Goal: Task Accomplishment & Management: Manage account settings

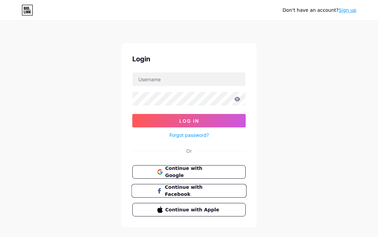
click at [223, 191] on button "Continue with Facebook" at bounding box center [188, 191] width 115 height 14
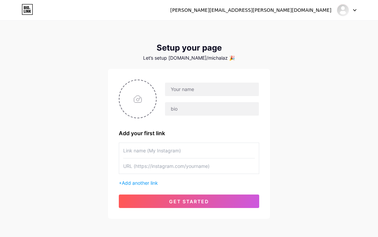
click at [213, 57] on div "Let’s setup bio.link/michalaz 🎉" at bounding box center [189, 57] width 162 height 5
click at [189, 170] on input "text" at bounding box center [189, 166] width 132 height 15
click at [188, 153] on input "text" at bounding box center [189, 150] width 132 height 15
click at [193, 166] on input "text" at bounding box center [189, 166] width 132 height 15
paste input "https://www.instagram.com/michal.s.lazar/"
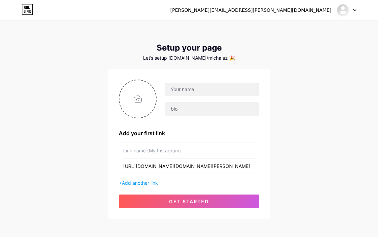
type input "https://www.instagram.com/michal.s.lazar/"
click at [159, 151] on input "text" at bounding box center [189, 150] width 132 height 15
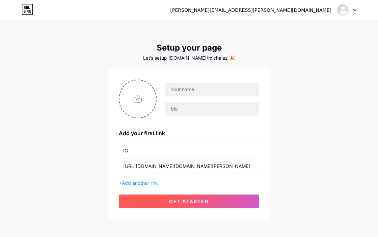
type input "IG"
click at [209, 205] on button "get started" at bounding box center [189, 202] width 140 height 14
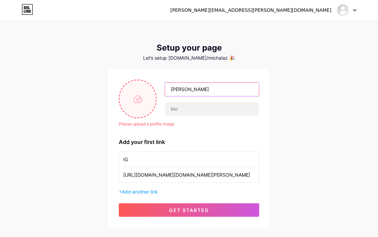
type input "[PERSON_NAME]"
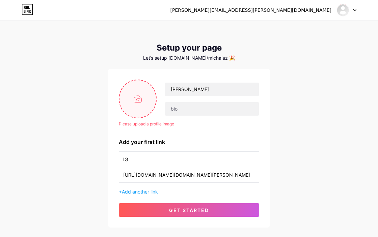
click at [145, 101] on input "file" at bounding box center [138, 98] width 36 height 37
type input "C:\fakepath\IMG_7557.jpeg"
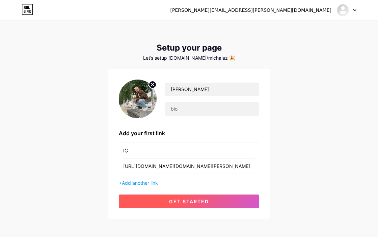
click at [193, 202] on span "get started" at bounding box center [189, 202] width 40 height 6
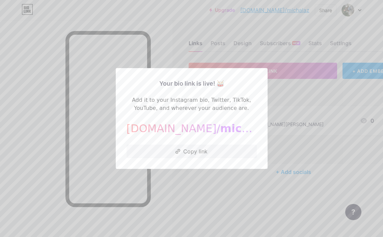
click at [283, 96] on div at bounding box center [191, 118] width 383 height 237
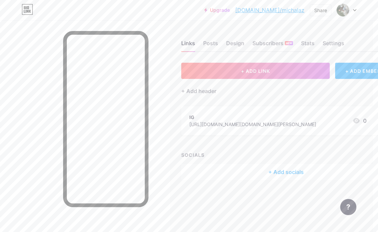
scroll to position [2, 24]
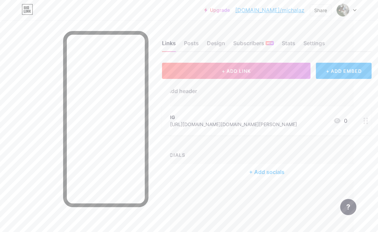
click at [269, 168] on div "+ Add socials" at bounding box center [267, 172] width 210 height 16
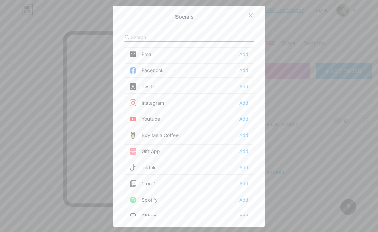
scroll to position [0, 24]
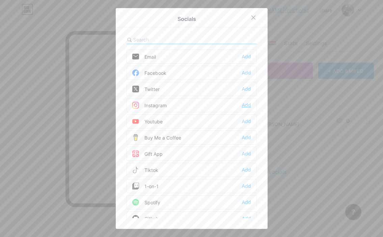
click at [244, 104] on div "Add" at bounding box center [246, 105] width 9 height 7
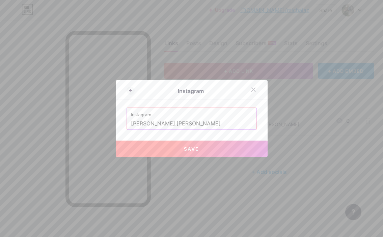
click at [190, 150] on span "Save" at bounding box center [191, 149] width 15 height 6
type input "https://instagram.com/michal.s.lazar"
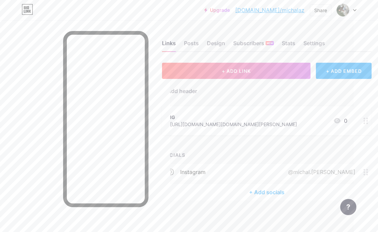
click at [272, 194] on div "+ Add socials" at bounding box center [267, 192] width 210 height 16
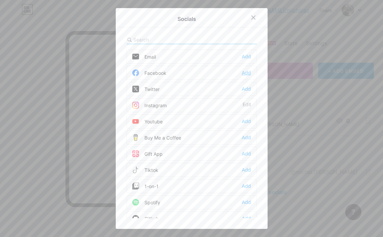
click at [248, 73] on div "Add" at bounding box center [246, 73] width 9 height 7
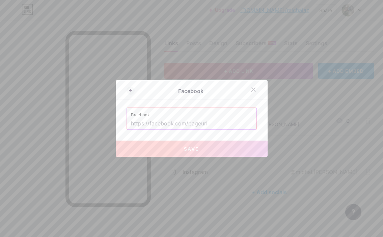
click at [214, 122] on input "text" at bounding box center [192, 123] width 122 height 11
paste input "[URL][DOMAIN_NAME][DOMAIN_NAME][PERSON_NAME]"
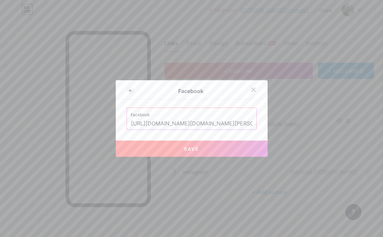
type input "[URL][DOMAIN_NAME][DOMAIN_NAME][PERSON_NAME]"
click at [212, 151] on button "Save" at bounding box center [192, 149] width 152 height 16
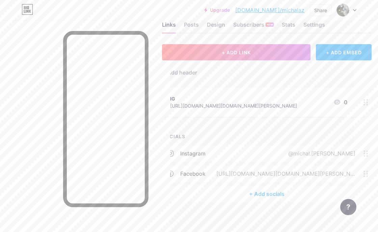
click at [273, 196] on div "+ Add socials" at bounding box center [267, 194] width 210 height 16
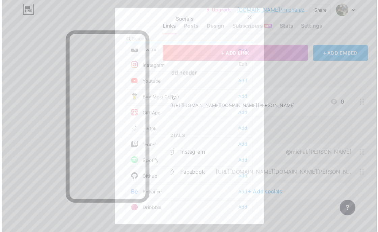
scroll to position [52, 0]
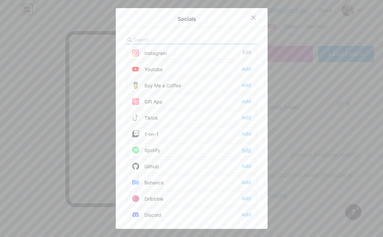
click at [247, 149] on div "Add" at bounding box center [246, 150] width 9 height 7
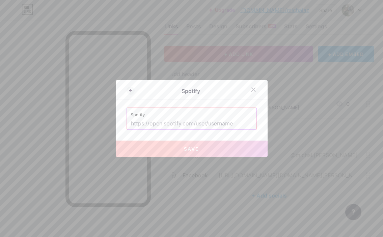
paste input "[URL][DOMAIN_NAME]"
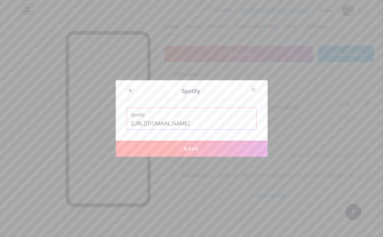
type input "[URL][DOMAIN_NAME]"
click at [194, 147] on span "Save" at bounding box center [191, 149] width 15 height 6
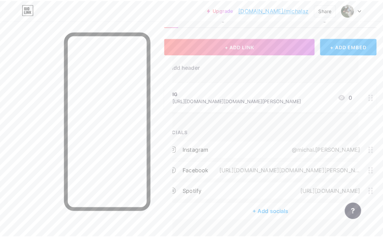
scroll to position [29, 24]
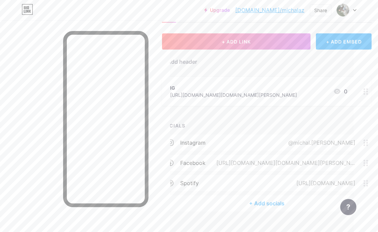
click at [274, 201] on div "+ Add socials" at bounding box center [267, 203] width 210 height 16
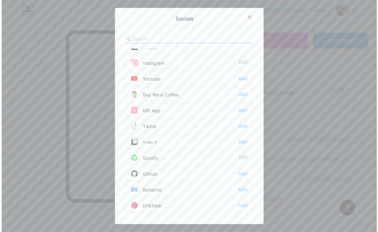
scroll to position [50, 0]
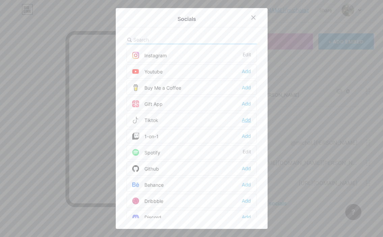
click at [243, 120] on div "Add" at bounding box center [246, 120] width 9 height 7
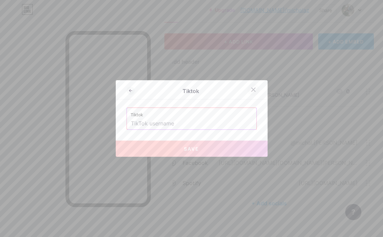
click at [251, 92] on div at bounding box center [253, 90] width 12 height 12
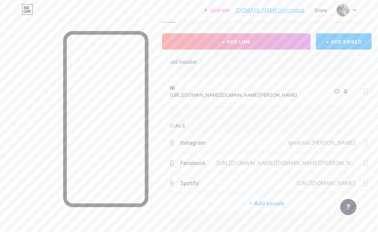
click at [363, 94] on div at bounding box center [365, 91] width 11 height 29
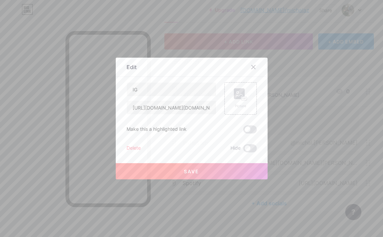
click at [368, 93] on div at bounding box center [191, 118] width 383 height 237
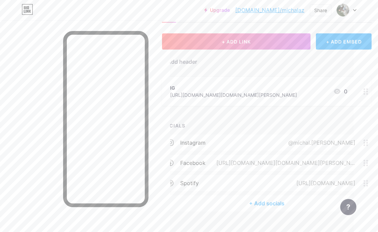
click at [365, 91] on circle at bounding box center [365, 92] width 2 height 2
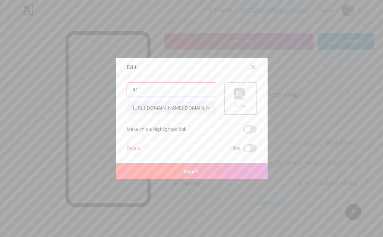
drag, startPoint x: 177, startPoint y: 87, endPoint x: 123, endPoint y: 88, distance: 54.4
click at [123, 88] on div "Edit Content YouTube Play YouTube video without leaving your page. ADD Vimeo Pl…" at bounding box center [192, 119] width 152 height 122
click at [175, 105] on input "https://www.instagram.com/michal.s.lazar/" at bounding box center [171, 108] width 89 height 14
click at [133, 149] on div "Delete" at bounding box center [134, 148] width 14 height 8
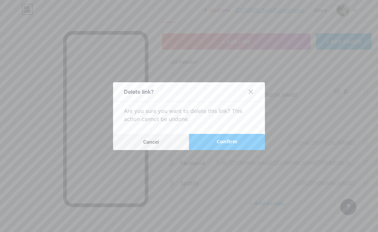
click at [205, 146] on button "Confirm" at bounding box center [227, 142] width 76 height 16
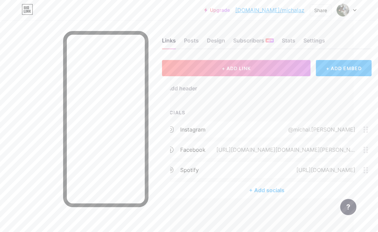
click at [263, 188] on div "+ Add socials" at bounding box center [267, 190] width 210 height 16
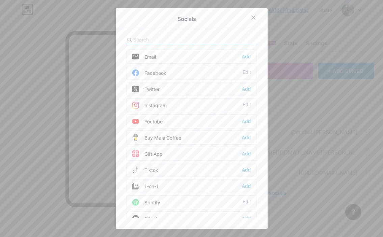
click at [210, 120] on div "Youtube Add" at bounding box center [192, 121] width 130 height 14
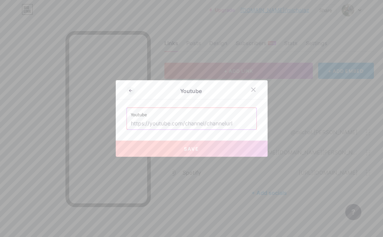
click at [205, 125] on input "text" at bounding box center [192, 123] width 122 height 11
paste input "[URL][DOMAIN_NAME]"
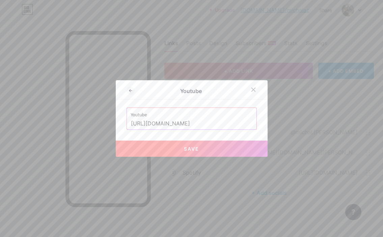
type input "[URL][DOMAIN_NAME]"
click at [208, 151] on button "Save" at bounding box center [192, 149] width 152 height 16
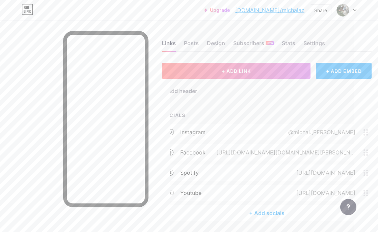
scroll to position [4, 24]
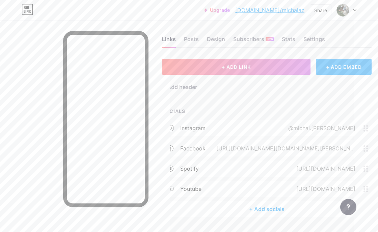
click at [200, 189] on div "youtube" at bounding box center [190, 189] width 21 height 8
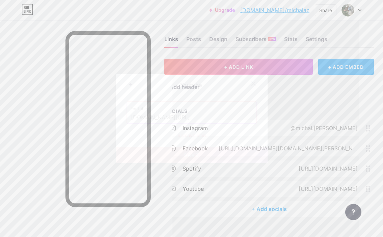
click at [251, 85] on icon at bounding box center [253, 83] width 5 height 5
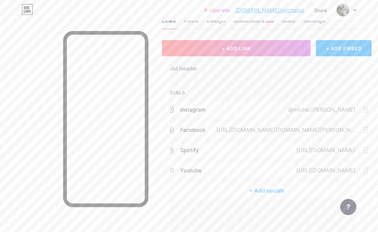
scroll to position [10, 24]
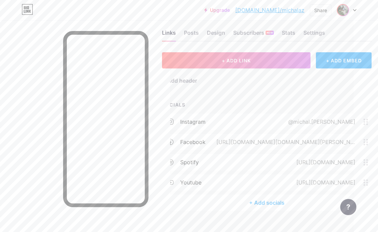
click at [347, 8] on img at bounding box center [343, 10] width 11 height 11
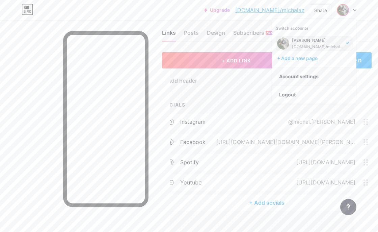
click at [309, 78] on link "Account settings" at bounding box center [314, 77] width 84 height 18
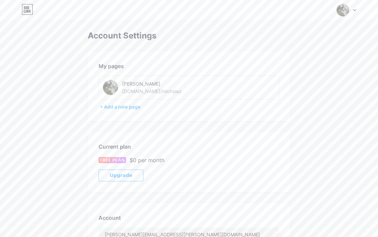
click at [130, 89] on div "[DOMAIN_NAME]/michalaz" at bounding box center [151, 91] width 59 height 7
click at [112, 90] on img at bounding box center [110, 87] width 15 height 15
click at [112, 88] on img at bounding box center [110, 87] width 15 height 15
click at [345, 12] on img at bounding box center [343, 10] width 13 height 13
click at [294, 75] on link "Dashboard" at bounding box center [314, 77] width 84 height 18
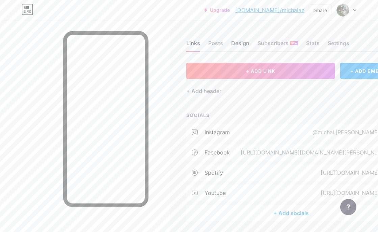
click at [242, 45] on div "Design" at bounding box center [240, 45] width 18 height 12
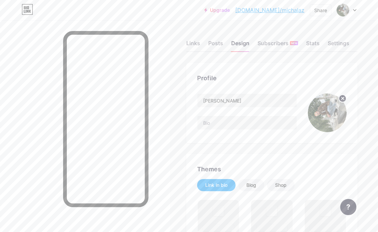
click at [333, 112] on img at bounding box center [327, 113] width 39 height 39
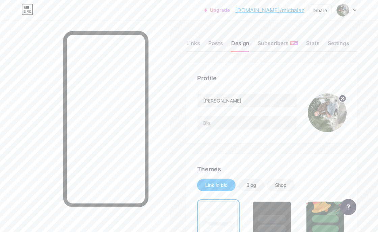
scroll to position [115, 0]
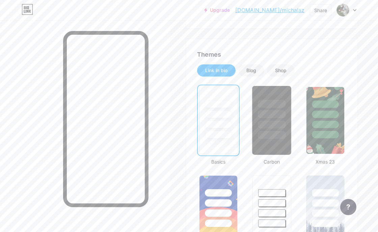
click at [284, 124] on div at bounding box center [272, 125] width 28 height 8
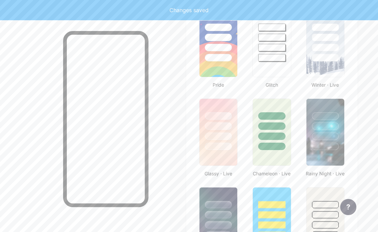
scroll to position [385, 0]
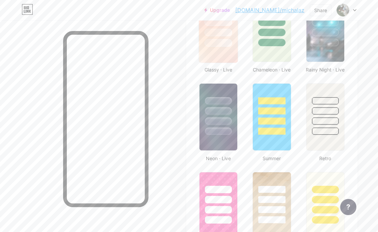
click at [229, 46] on div at bounding box center [219, 43] width 28 height 8
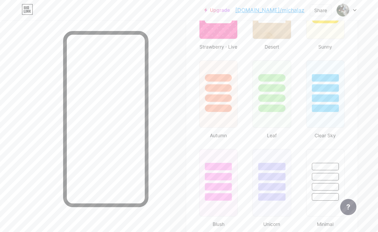
scroll to position [712, 0]
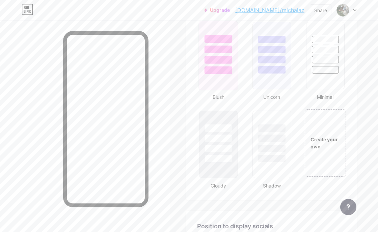
click at [222, 78] on div at bounding box center [218, 56] width 40 height 70
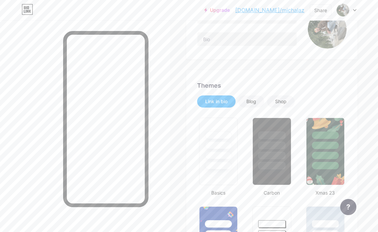
scroll to position [0, 0]
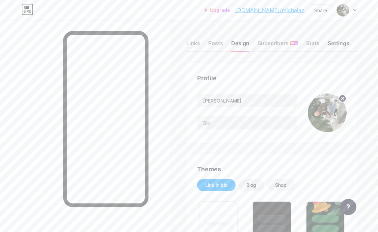
click at [340, 45] on div "Settings" at bounding box center [339, 45] width 22 height 12
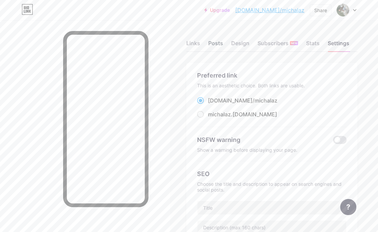
click at [223, 43] on div "Posts" at bounding box center [215, 45] width 15 height 12
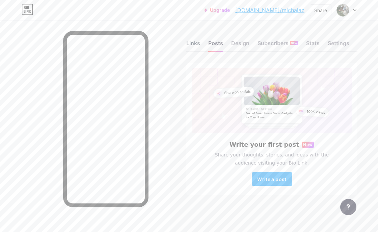
click at [199, 42] on div "Links" at bounding box center [193, 45] width 14 height 12
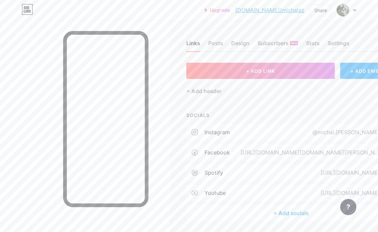
click at [353, 45] on div "Links Posts Design Subscribers NEW Stats Settings" at bounding box center [291, 40] width 210 height 24
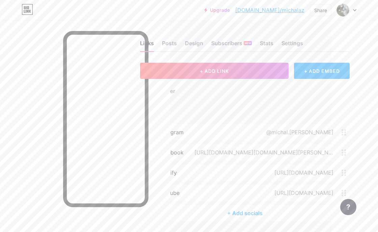
scroll to position [0, 49]
click at [345, 8] on img at bounding box center [343, 10] width 11 height 11
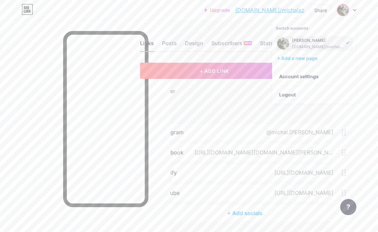
click at [310, 43] on div "Michał Lazar bio.link/michalaz" at bounding box center [318, 43] width 52 height 12
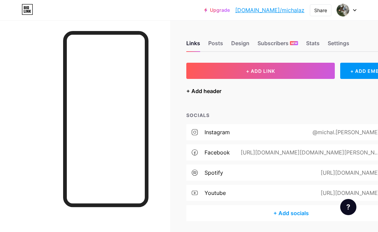
click at [211, 91] on div "+ Add header" at bounding box center [203, 91] width 35 height 8
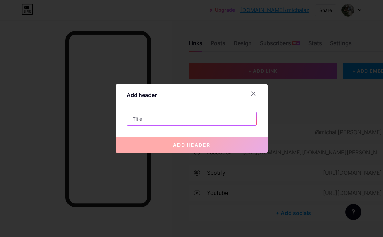
click at [176, 117] on input "text" at bounding box center [192, 119] width 130 height 14
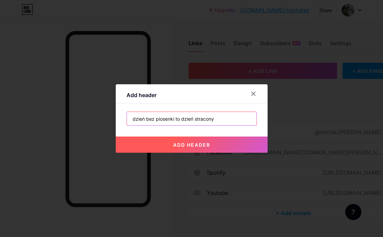
type input "dzień bez piosenki to dzień stracony"
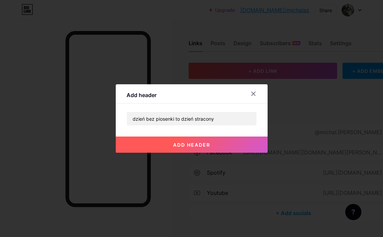
click at [180, 142] on span "add header" at bounding box center [191, 145] width 37 height 6
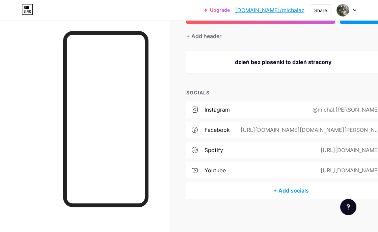
click at [297, 190] on div "+ Add socials" at bounding box center [291, 191] width 210 height 16
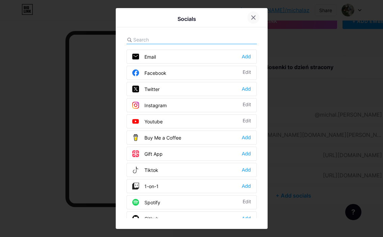
click at [251, 20] on icon at bounding box center [253, 17] width 5 height 5
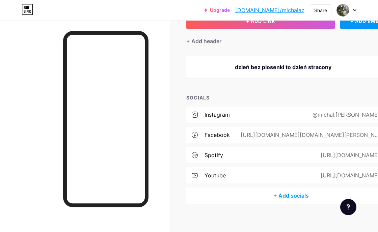
click at [302, 65] on div "dzień bez piosenki to dzień stracony" at bounding box center [282, 67] width 177 height 8
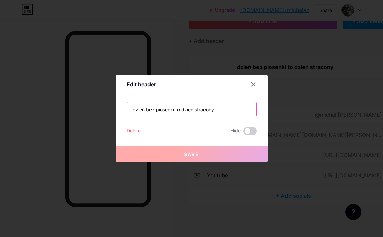
click at [174, 110] on input "dzień bez piosenki to dzień stracony" at bounding box center [192, 110] width 130 height 14
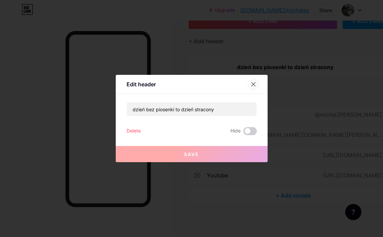
click at [249, 82] on div at bounding box center [253, 84] width 12 height 12
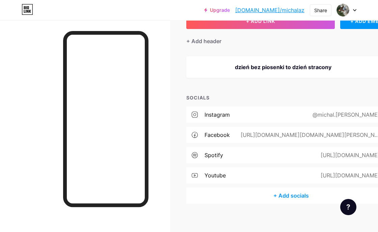
scroll to position [3, 0]
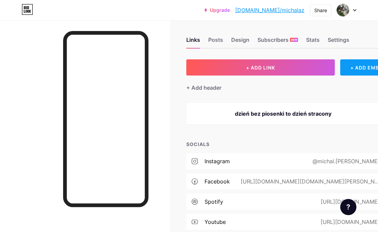
click at [368, 70] on div "+ ADD EMBED" at bounding box center [368, 67] width 56 height 16
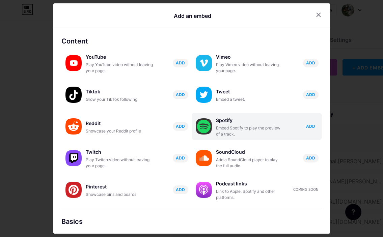
click at [310, 128] on span "ADD" at bounding box center [310, 127] width 9 height 6
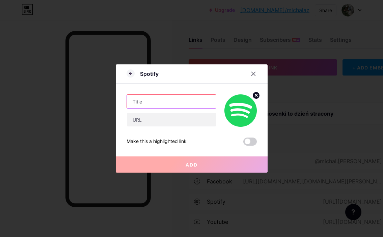
click at [183, 99] on input "text" at bounding box center [171, 102] width 89 height 14
type input "p"
type input "Pokraczny [PERSON_NAME]"
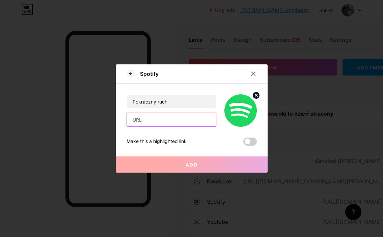
click at [168, 124] on input "text" at bounding box center [171, 120] width 89 height 14
paste input "[URL][DOMAIN_NAME]"
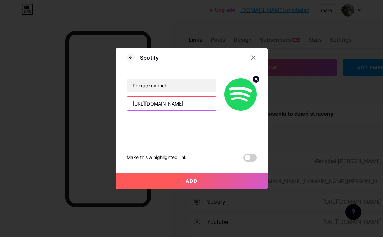
type input "[URL][DOMAIN_NAME]"
click at [192, 184] on button "Add" at bounding box center [192, 181] width 152 height 16
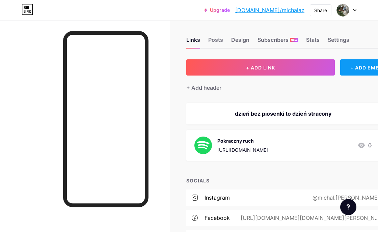
click at [354, 72] on div "+ ADD EMBED" at bounding box center [368, 67] width 56 height 16
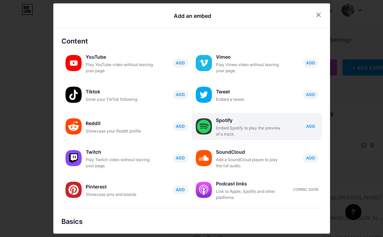
click at [309, 125] on span "ADD" at bounding box center [310, 127] width 9 height 6
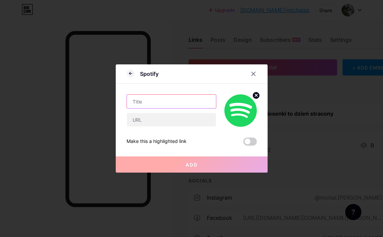
click at [163, 103] on input "text" at bounding box center [171, 102] width 89 height 14
type input "W"
type input "Serce wybrało"
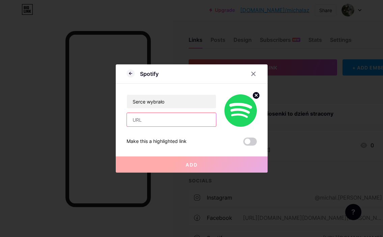
click at [160, 122] on input "text" at bounding box center [171, 120] width 89 height 14
paste input "[URL][DOMAIN_NAME]"
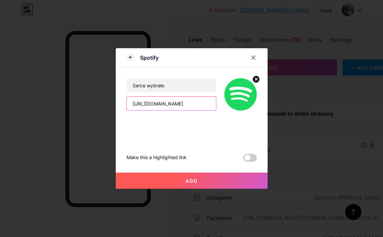
type input "[URL][DOMAIN_NAME]"
click at [205, 182] on button "Add" at bounding box center [192, 181] width 152 height 16
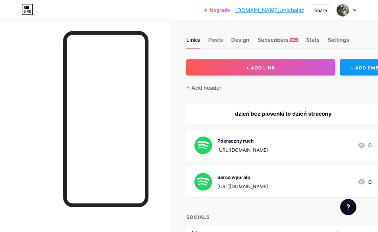
click at [353, 73] on div "+ ADD EMBED" at bounding box center [368, 67] width 56 height 16
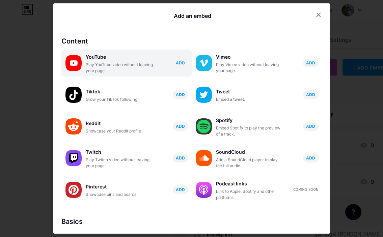
click at [108, 61] on div "YouTube" at bounding box center [120, 56] width 68 height 9
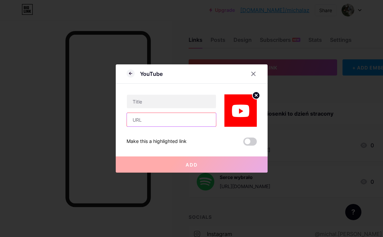
click at [157, 118] on input "text" at bounding box center [171, 120] width 89 height 14
paste input "[URL][DOMAIN_NAME]"
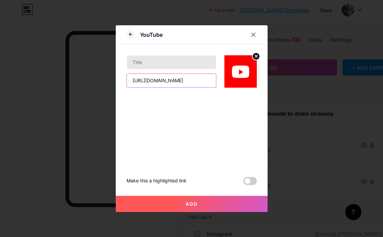
type input "[URL][DOMAIN_NAME]"
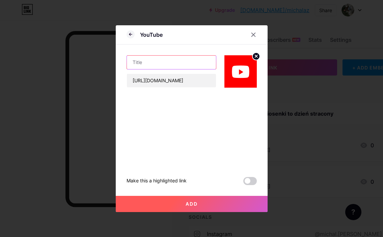
click at [156, 63] on input "text" at bounding box center [171, 63] width 89 height 14
type input "Po tamtej stronie jeziora (live)"
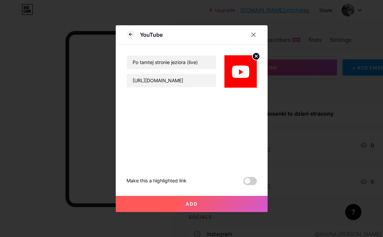
click at [191, 203] on span "Add" at bounding box center [192, 204] width 12 height 6
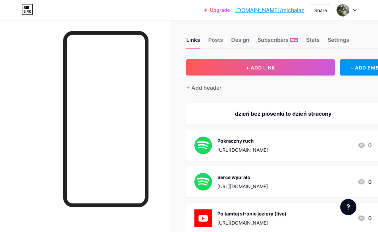
click at [268, 145] on div "Pokraczny ruch https://open.spotify.com/track/36qQ7gLojtR2nf83cygVm8" at bounding box center [242, 146] width 51 height 18
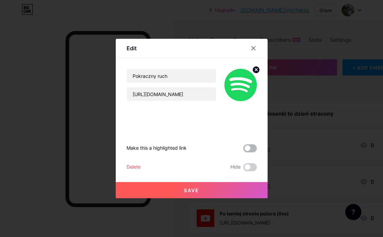
click at [245, 150] on span at bounding box center [250, 148] width 14 height 8
click at [243, 150] on input "checkbox" at bounding box center [243, 150] width 0 height 0
click at [235, 191] on button "Save" at bounding box center [192, 190] width 152 height 16
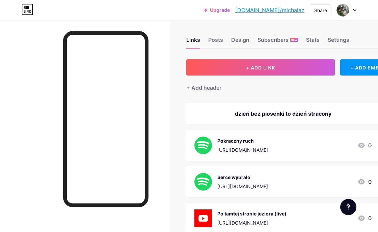
click at [267, 113] on div "dzień bez piosenki to dzień stracony" at bounding box center [282, 114] width 177 height 8
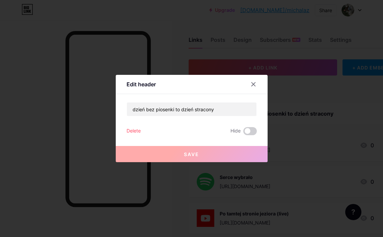
click at [129, 130] on div "Delete" at bounding box center [134, 131] width 14 height 8
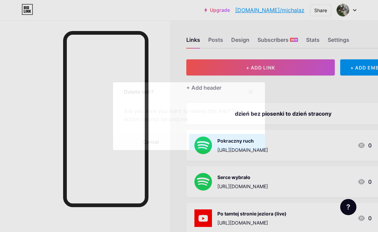
click at [219, 150] on button "Confirm" at bounding box center [227, 142] width 76 height 16
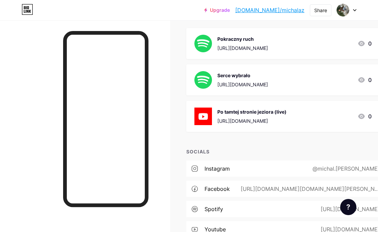
scroll to position [0, 0]
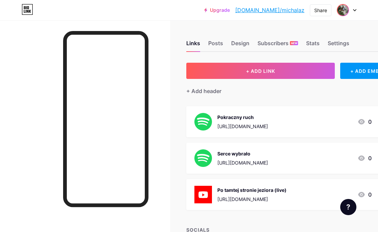
click at [347, 16] on span at bounding box center [343, 10] width 11 height 11
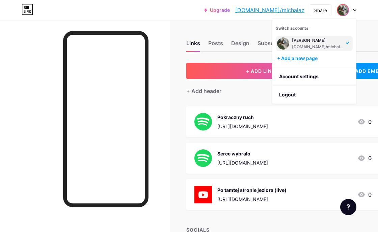
click at [302, 40] on div "[PERSON_NAME]" at bounding box center [318, 40] width 52 height 5
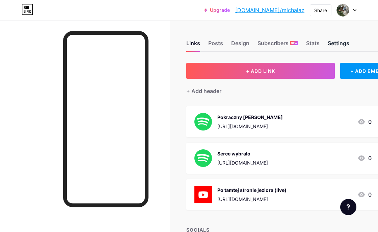
click at [338, 45] on div "Settings" at bounding box center [339, 45] width 22 height 12
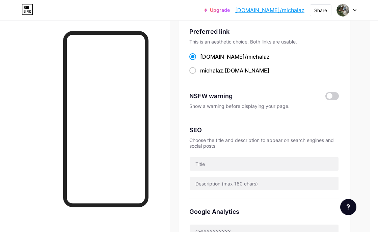
scroll to position [0, 10]
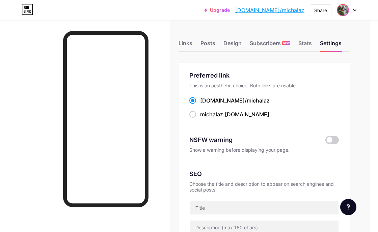
click at [341, 10] on img at bounding box center [343, 10] width 11 height 11
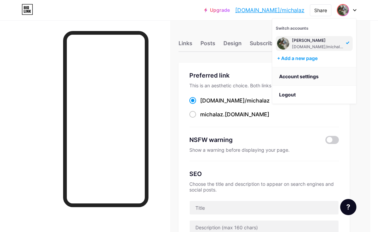
click at [309, 77] on link "Account settings" at bounding box center [314, 77] width 84 height 18
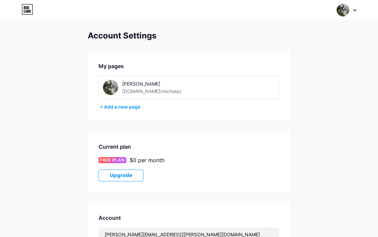
click at [109, 88] on img at bounding box center [110, 87] width 15 height 15
click at [110, 88] on img at bounding box center [110, 87] width 15 height 15
click at [356, 10] on icon at bounding box center [354, 10] width 3 height 2
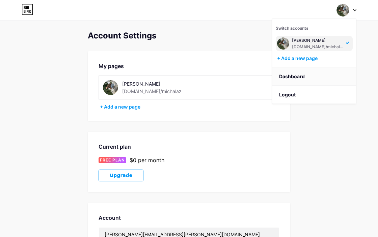
click at [287, 80] on link "Dashboard" at bounding box center [314, 77] width 84 height 18
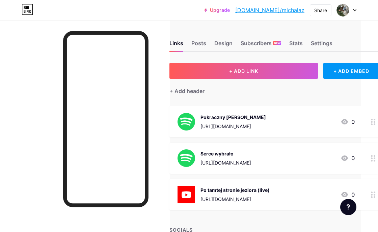
scroll to position [0, 17]
click at [234, 41] on div "Links Posts Design Subscribers NEW Stats Settings" at bounding box center [274, 40] width 210 height 24
click at [228, 46] on div "Design" at bounding box center [223, 45] width 18 height 12
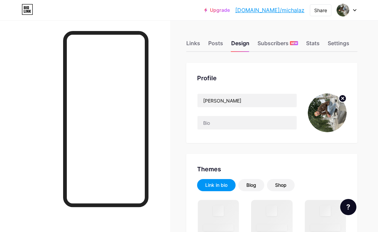
click at [337, 113] on img at bounding box center [327, 113] width 39 height 39
click at [345, 97] on circle at bounding box center [342, 98] width 7 height 7
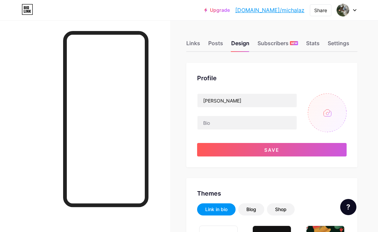
click at [331, 111] on input "file" at bounding box center [327, 113] width 39 height 39
type input "C:\fakepath\1159.jpeg"
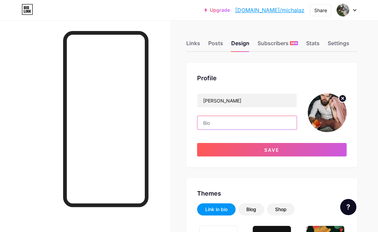
click at [243, 119] on input "text" at bounding box center [246, 123] width 99 height 14
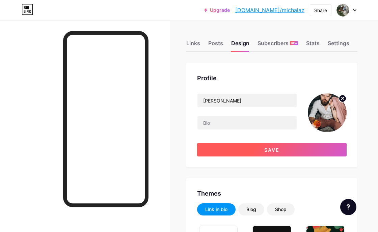
click at [260, 151] on button "Save" at bounding box center [272, 150] width 150 height 14
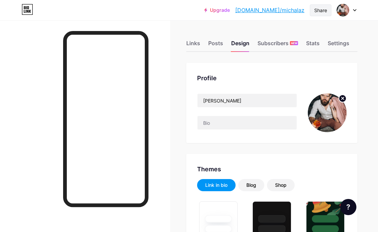
click at [326, 11] on div "Share" at bounding box center [320, 10] width 13 height 7
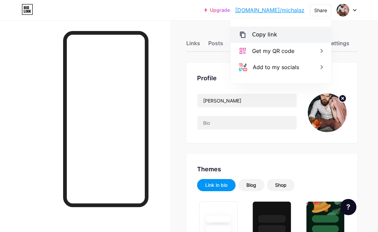
click at [277, 36] on div "Copy link" at bounding box center [281, 35] width 101 height 16
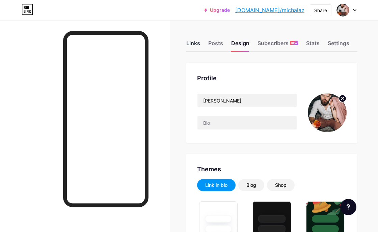
click at [200, 44] on div "Links" at bounding box center [193, 45] width 14 height 12
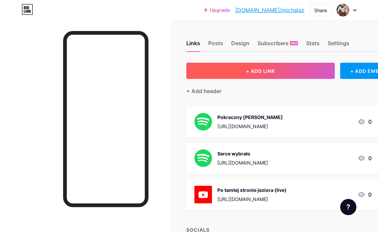
click at [313, 70] on button "+ ADD LINK" at bounding box center [260, 71] width 149 height 16
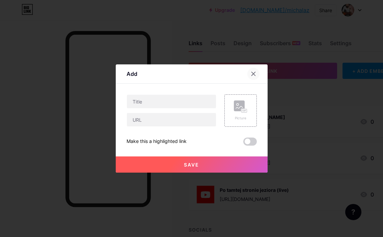
click at [254, 73] on div at bounding box center [253, 74] width 12 height 12
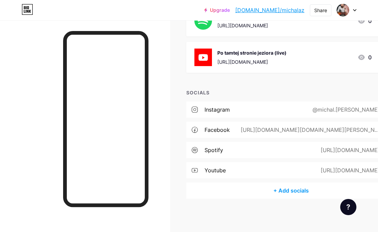
click at [306, 191] on div "+ Add socials" at bounding box center [291, 191] width 210 height 16
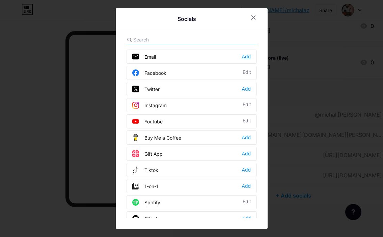
click at [247, 58] on div "Add" at bounding box center [246, 56] width 9 height 7
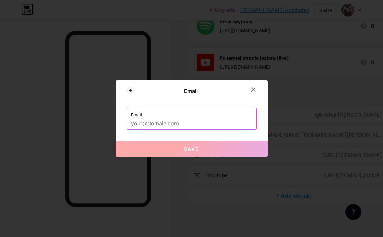
click at [180, 122] on input "text" at bounding box center [192, 123] width 122 height 11
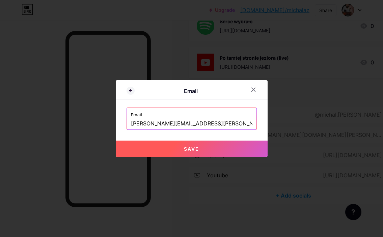
click at [197, 151] on button "Save" at bounding box center [192, 149] width 152 height 16
type input "mailto:[PERSON_NAME][EMAIL_ADDRESS][PERSON_NAME][DOMAIN_NAME]"
